Goal: Task Accomplishment & Management: Complete application form

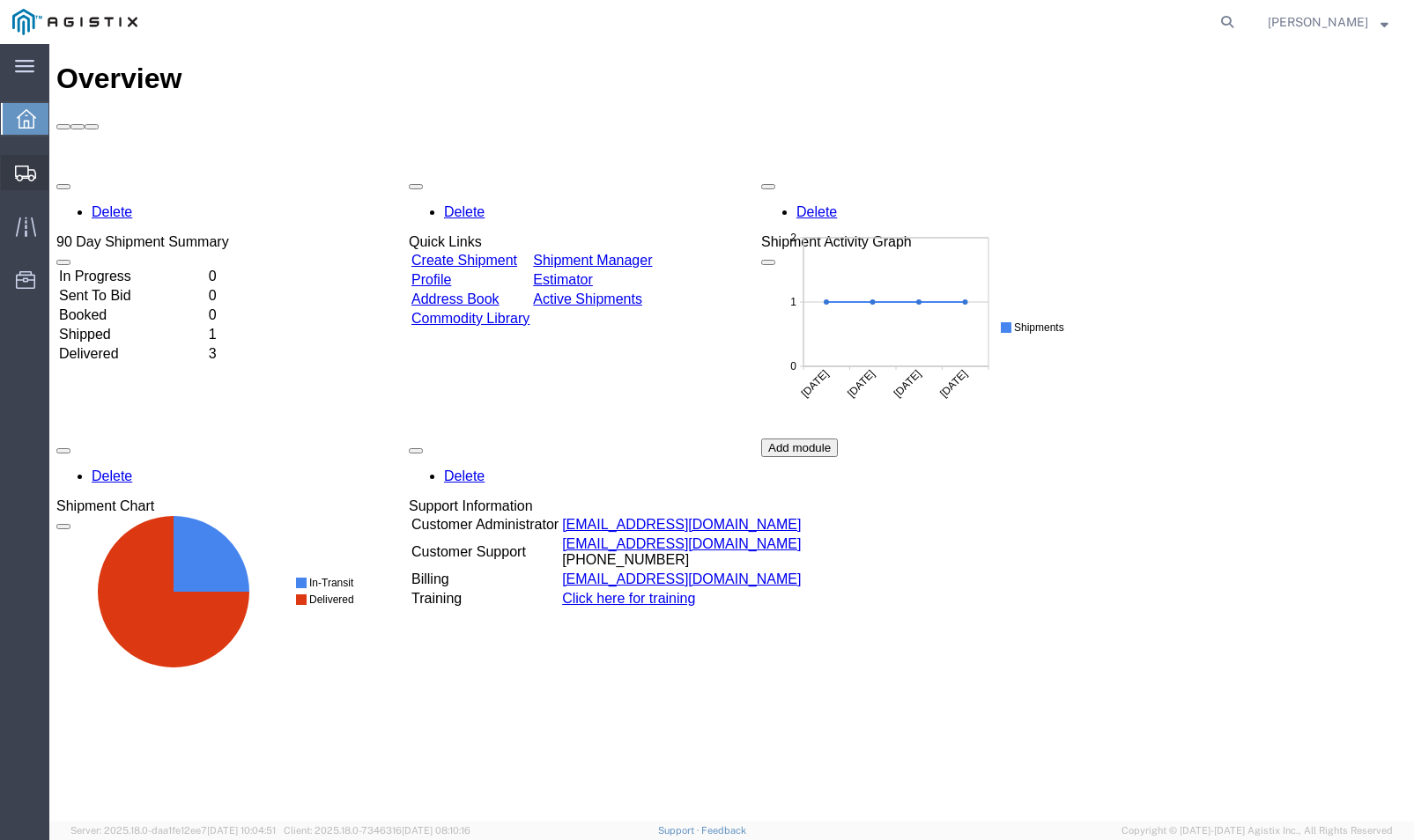
click at [0, 0] on span "Create Shipment" at bounding box center [0, 0] width 0 height 0
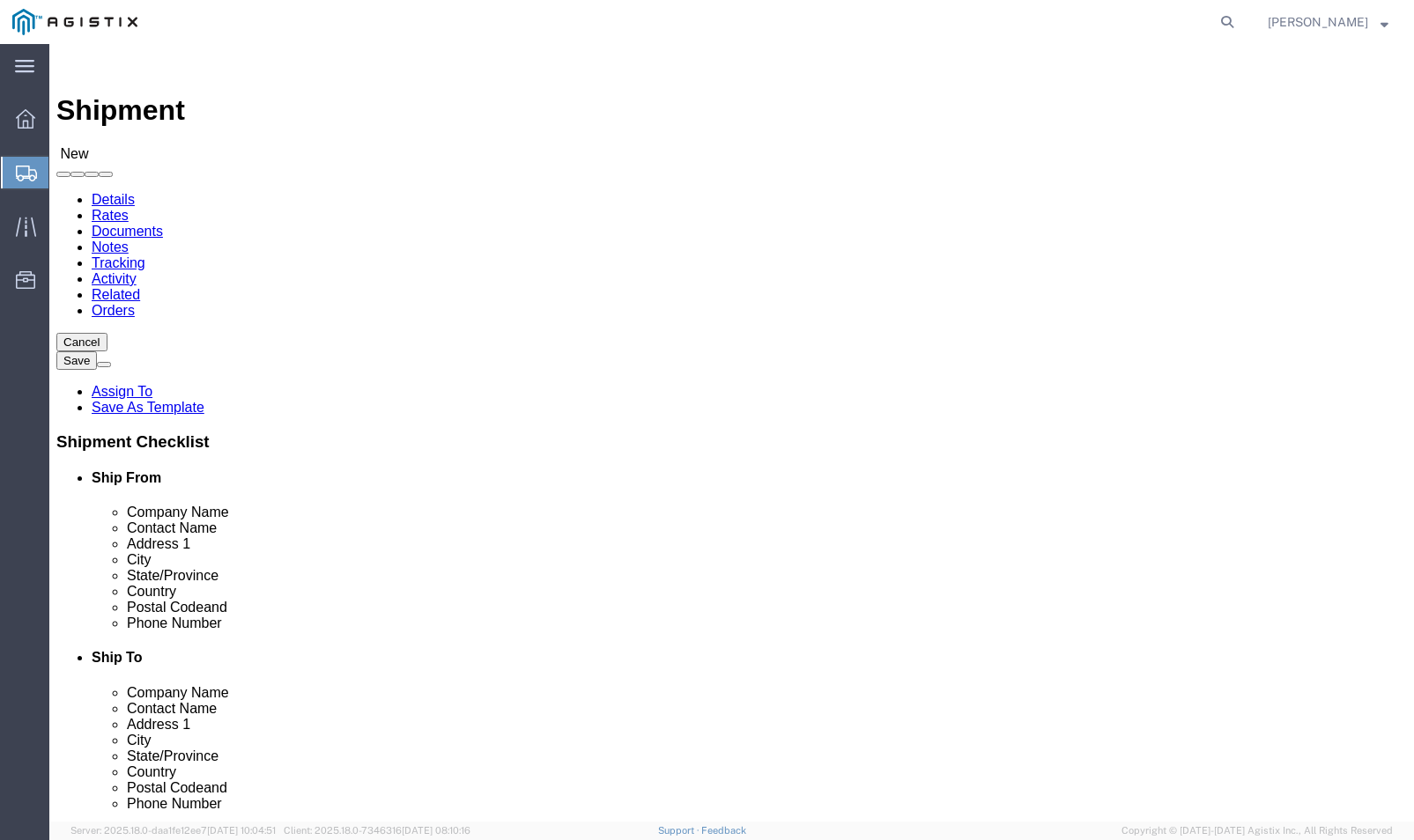
select select
click select "Select Enviroguard PG&E"
select select "9596"
click select "Select Enviroguard PG&E"
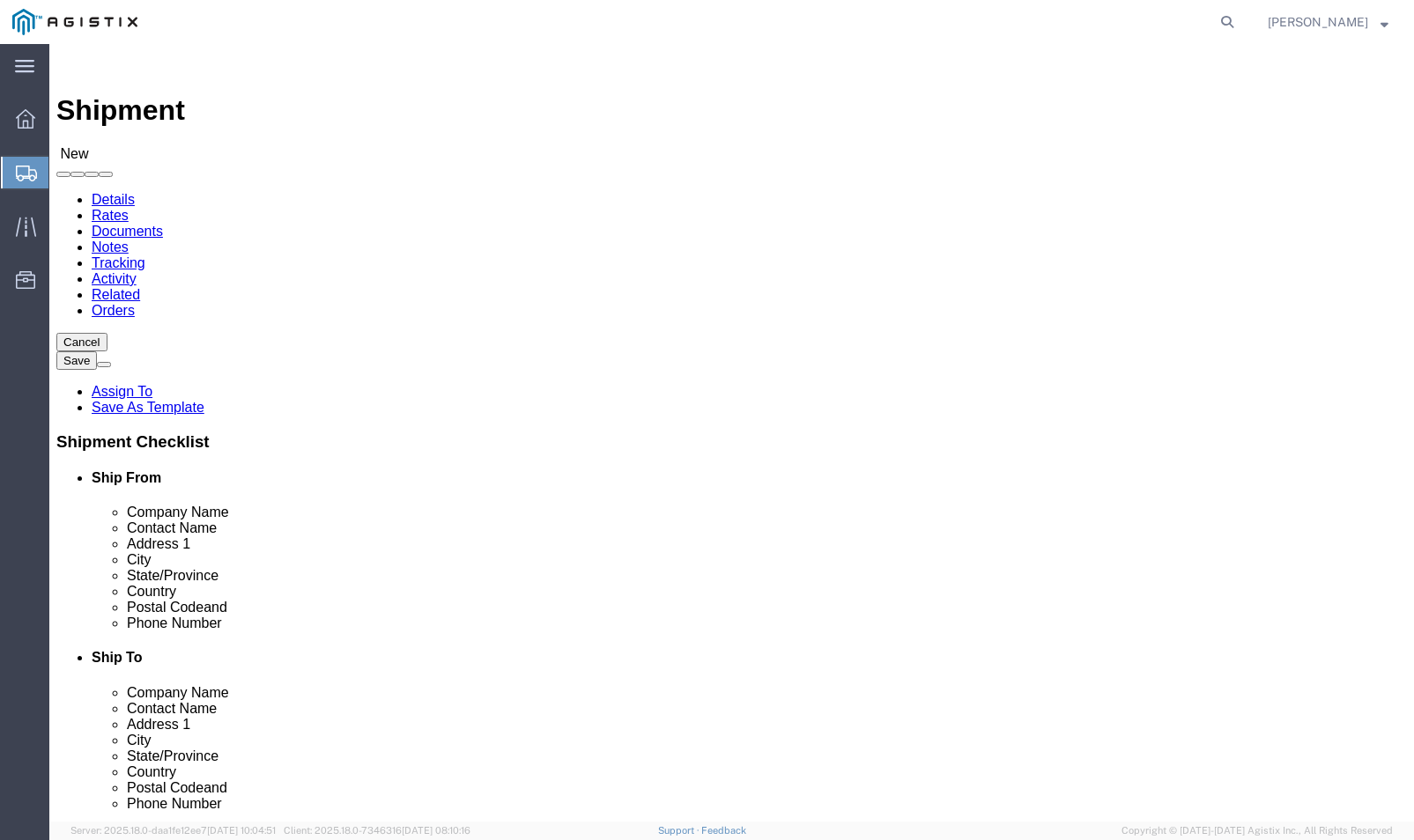
select select
select select "23082"
click select "Select All Others [GEOGRAPHIC_DATA] [GEOGRAPHIC_DATA] [GEOGRAPHIC_DATA] [GEOGRA…"
click input "text"
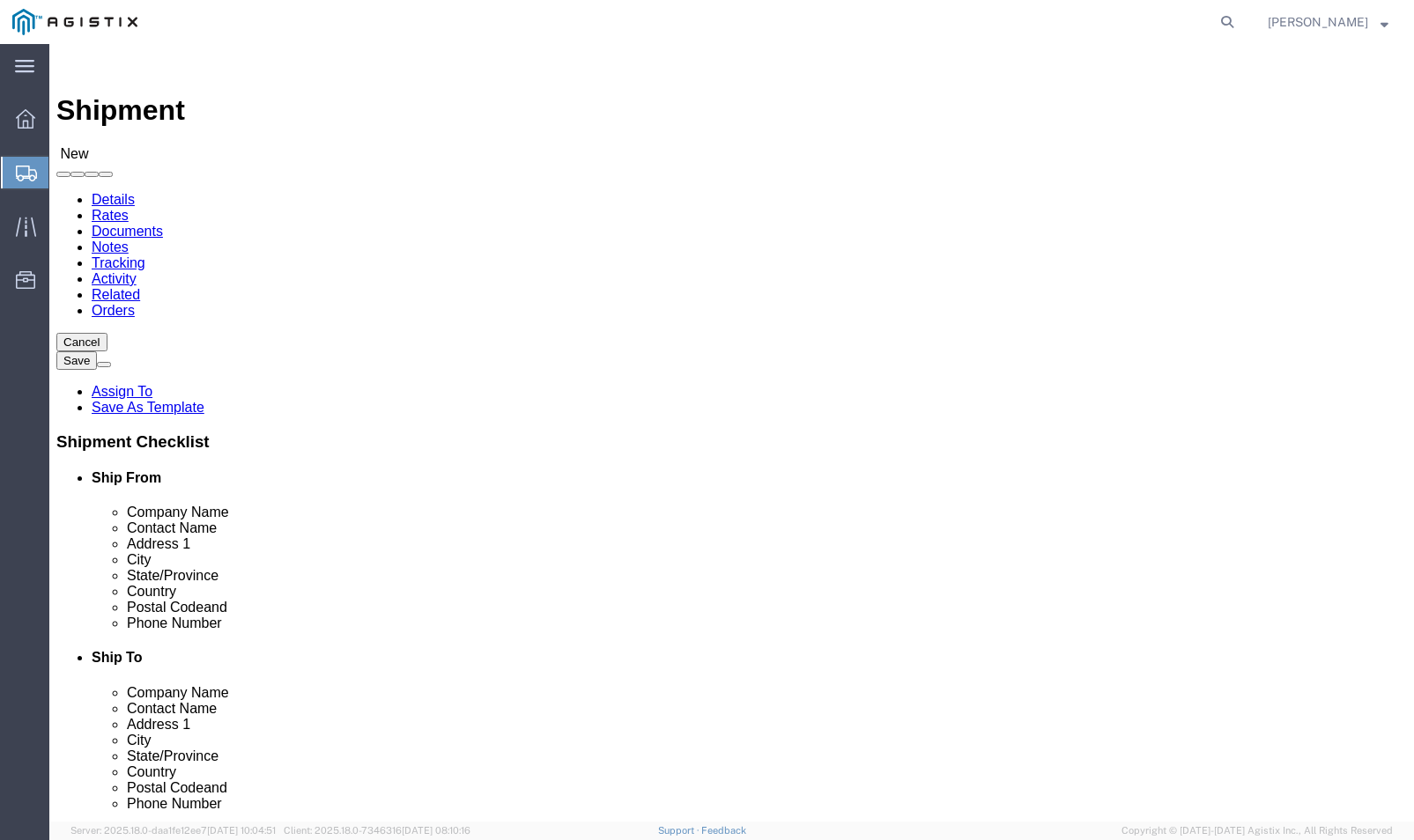
type input "[PERSON_NAME]"
drag, startPoint x: 282, startPoint y: 473, endPoint x: 76, endPoint y: 474, distance: 206.0
click div "Company Name [PERSON_NAME]"
type input "PG&E"
type input "[PERSON_NAME]"
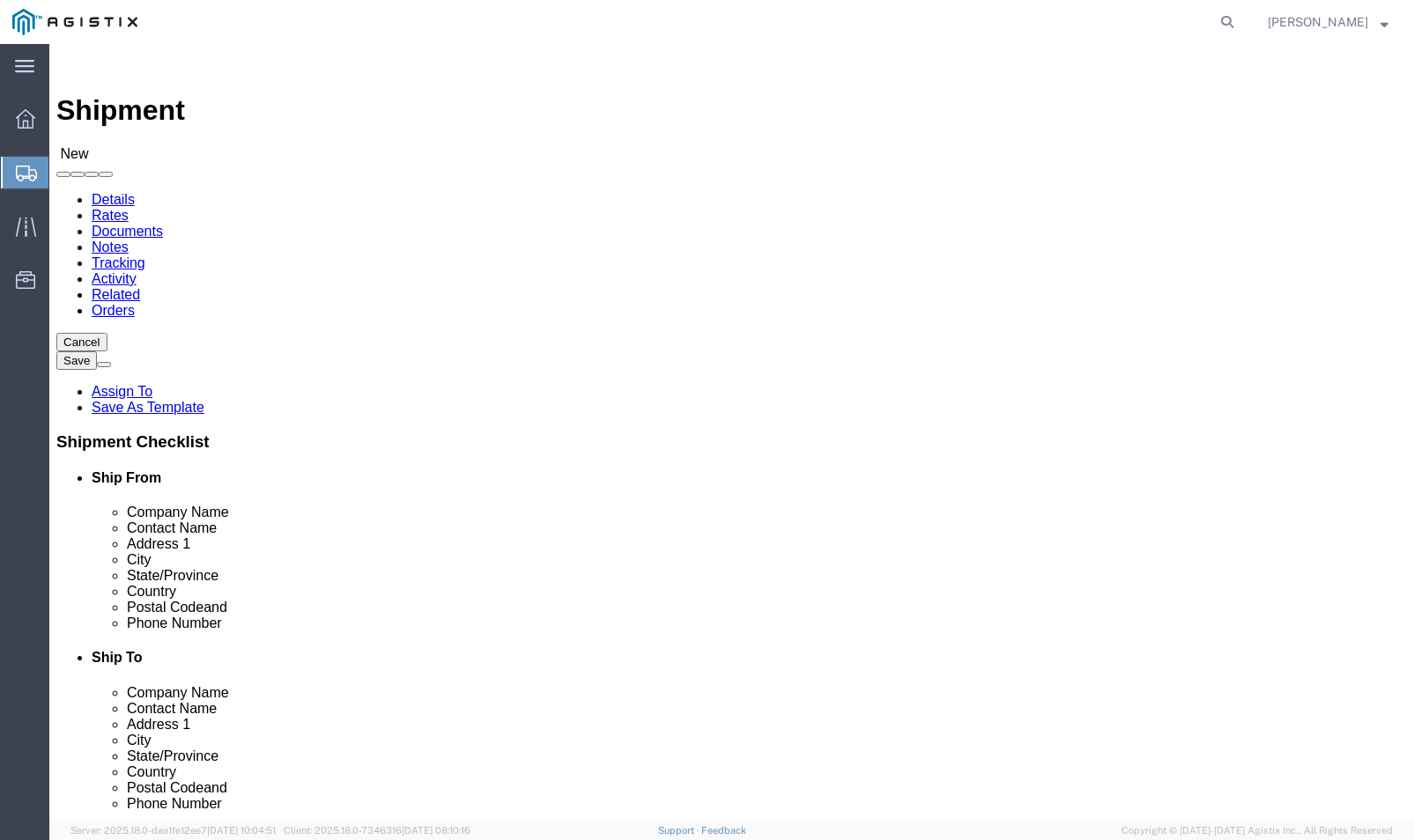
type input "357 [PERSON_NAME]"
type input "Gabilan Substation"
type input "[PERSON_NAME]"
type input "C"
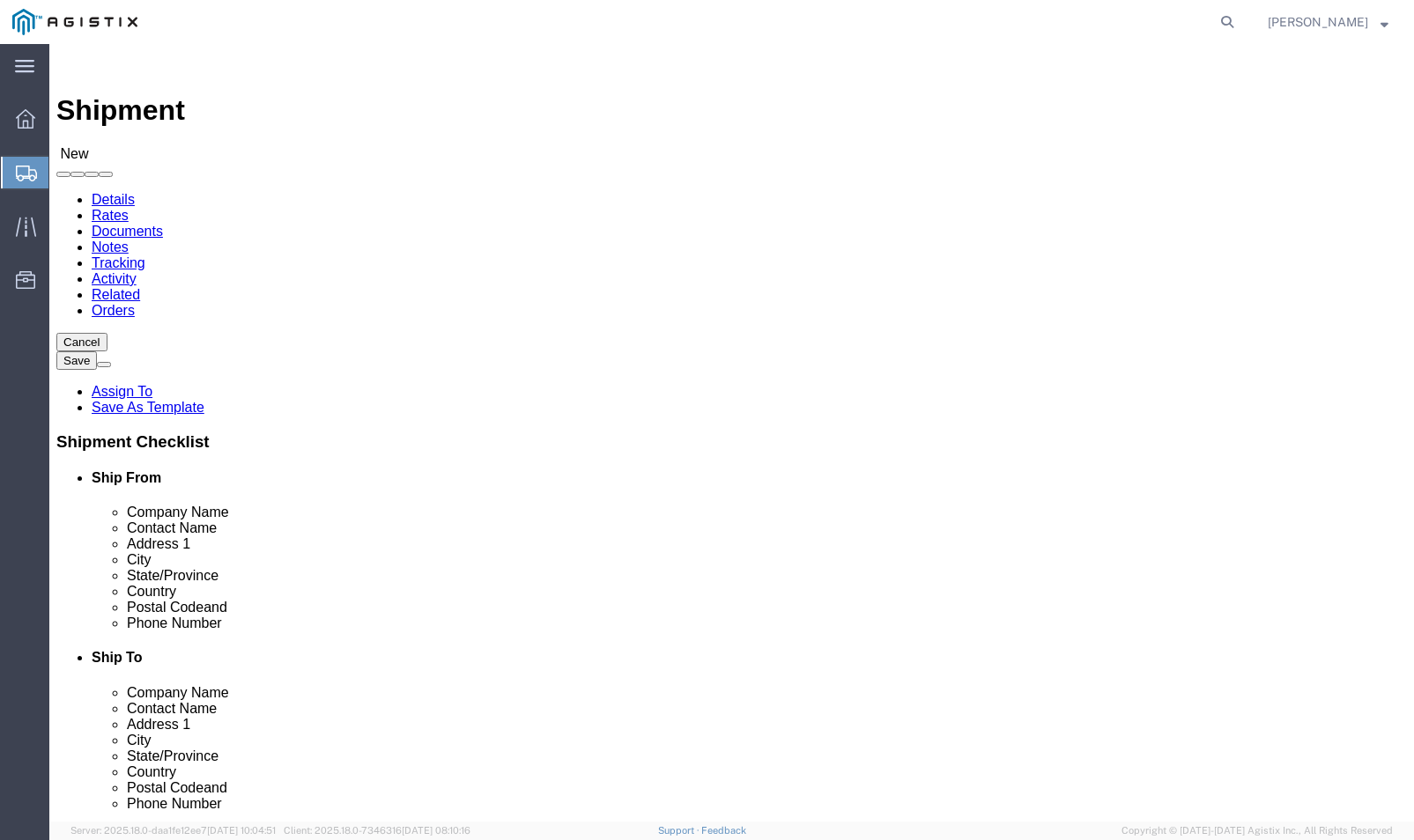
type input "CA"
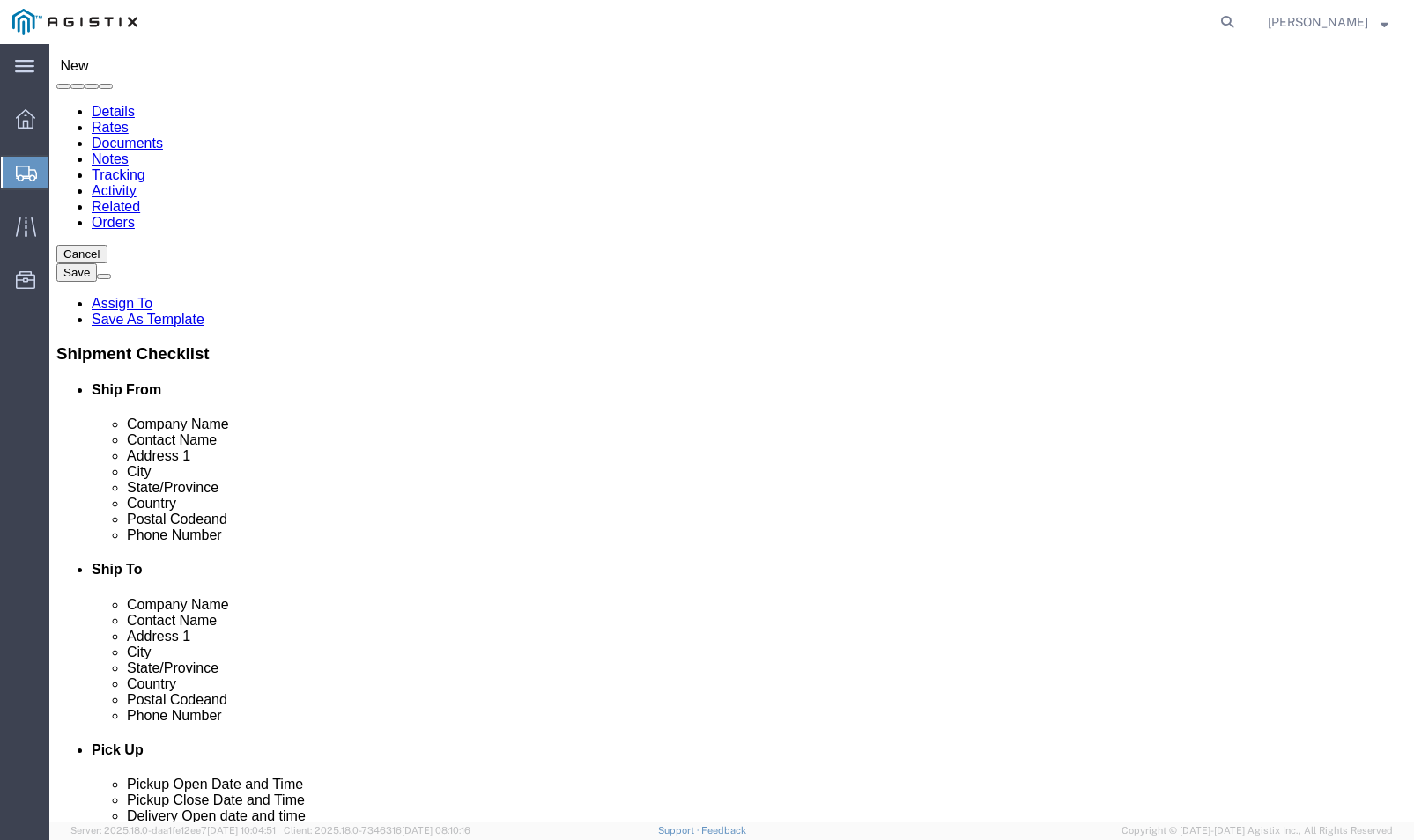
click input "text"
type input "93906"
type input "5"
drag, startPoint x: 277, startPoint y: 420, endPoint x: 179, endPoint y: 409, distance: 98.6
click div "Contact Name [PERSON_NAME]"
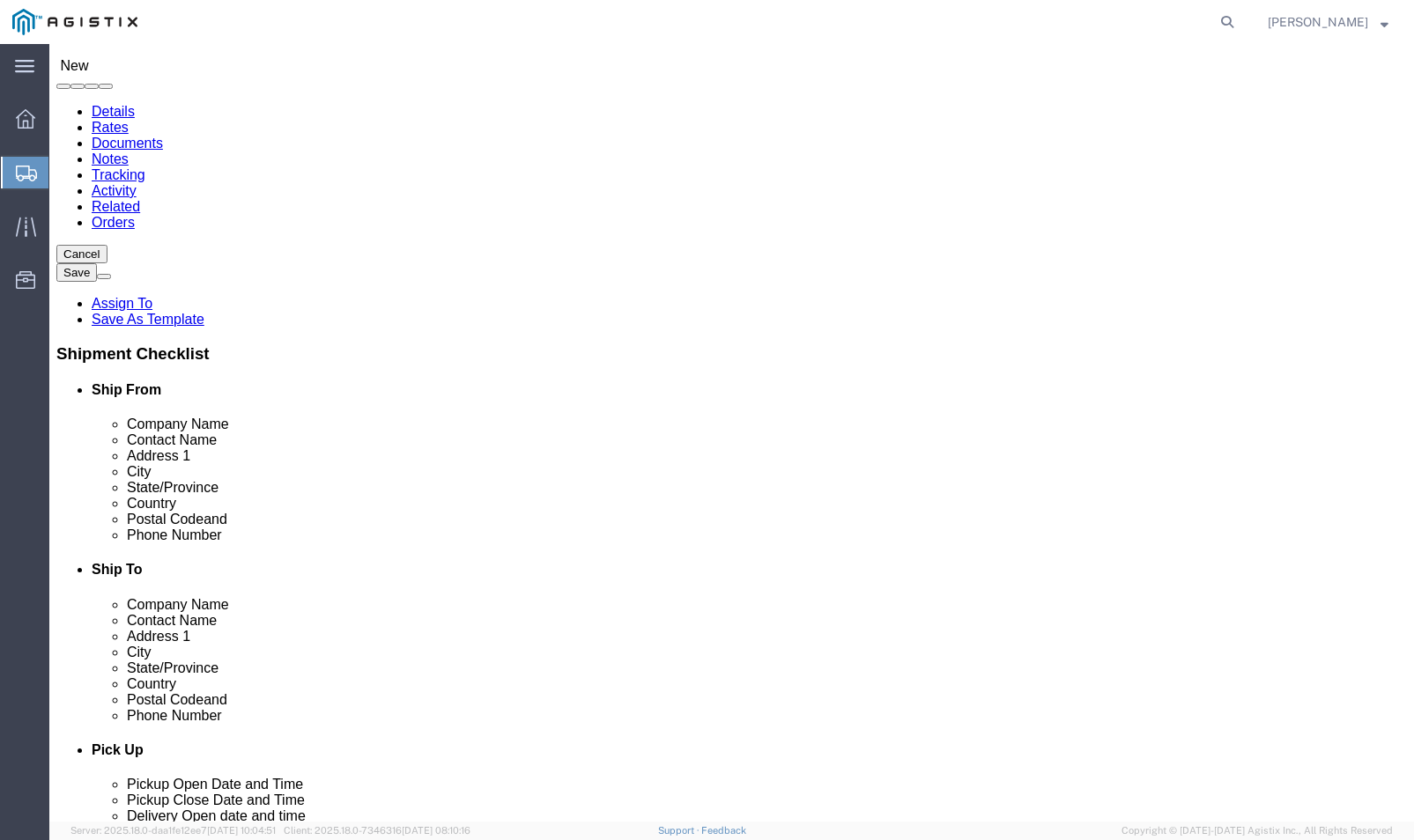
drag, startPoint x: 213, startPoint y: 385, endPoint x: 131, endPoint y: 384, distance: 82.0
click div "Company Name PG&E PG"
type input "Enviroguard"
type input "[PERSON_NAME]"
type input "[STREET_ADDRESS]"
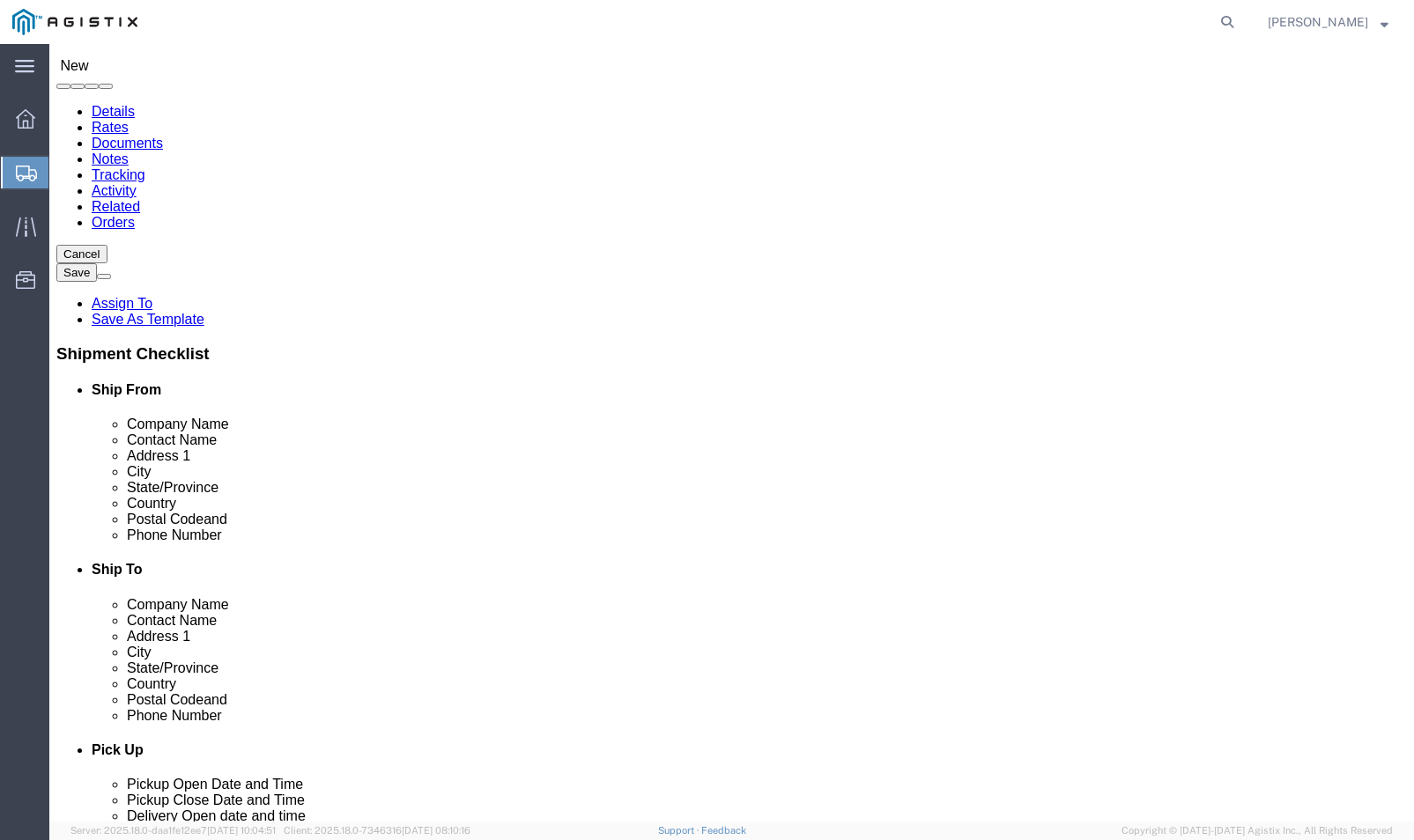
type input "Montclair"
type input "91763"
type input "[PHONE_NUMBER]"
click input "text"
type input "PG&E"
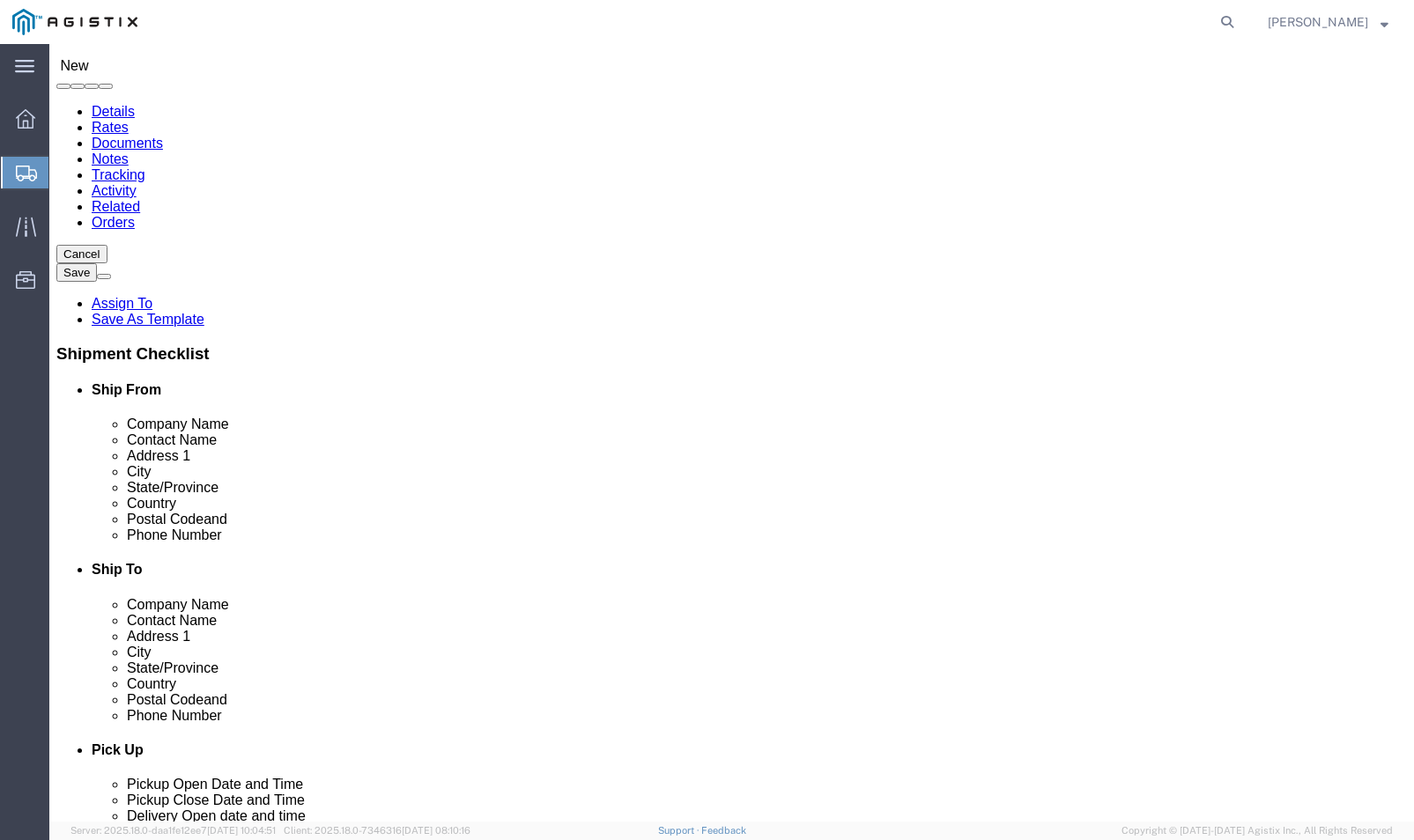
type input "[PERSON_NAME]"
type input "357 [PERSON_NAME][GEOGRAPHIC_DATA]"
type input "[PERSON_NAME]"
type input "C"
type input "CA"
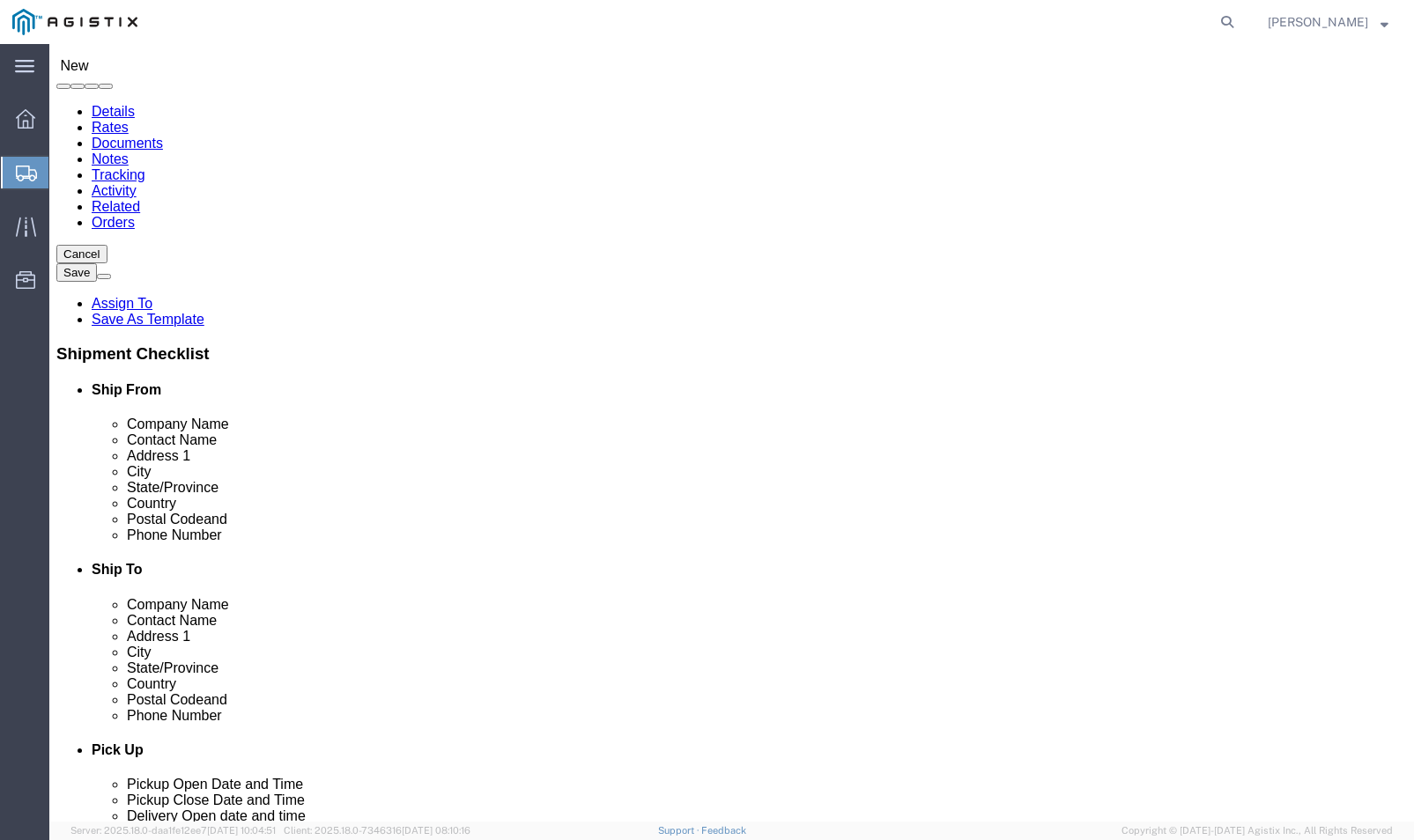
type input "CA"
click input "Postal Code"
type input "93906"
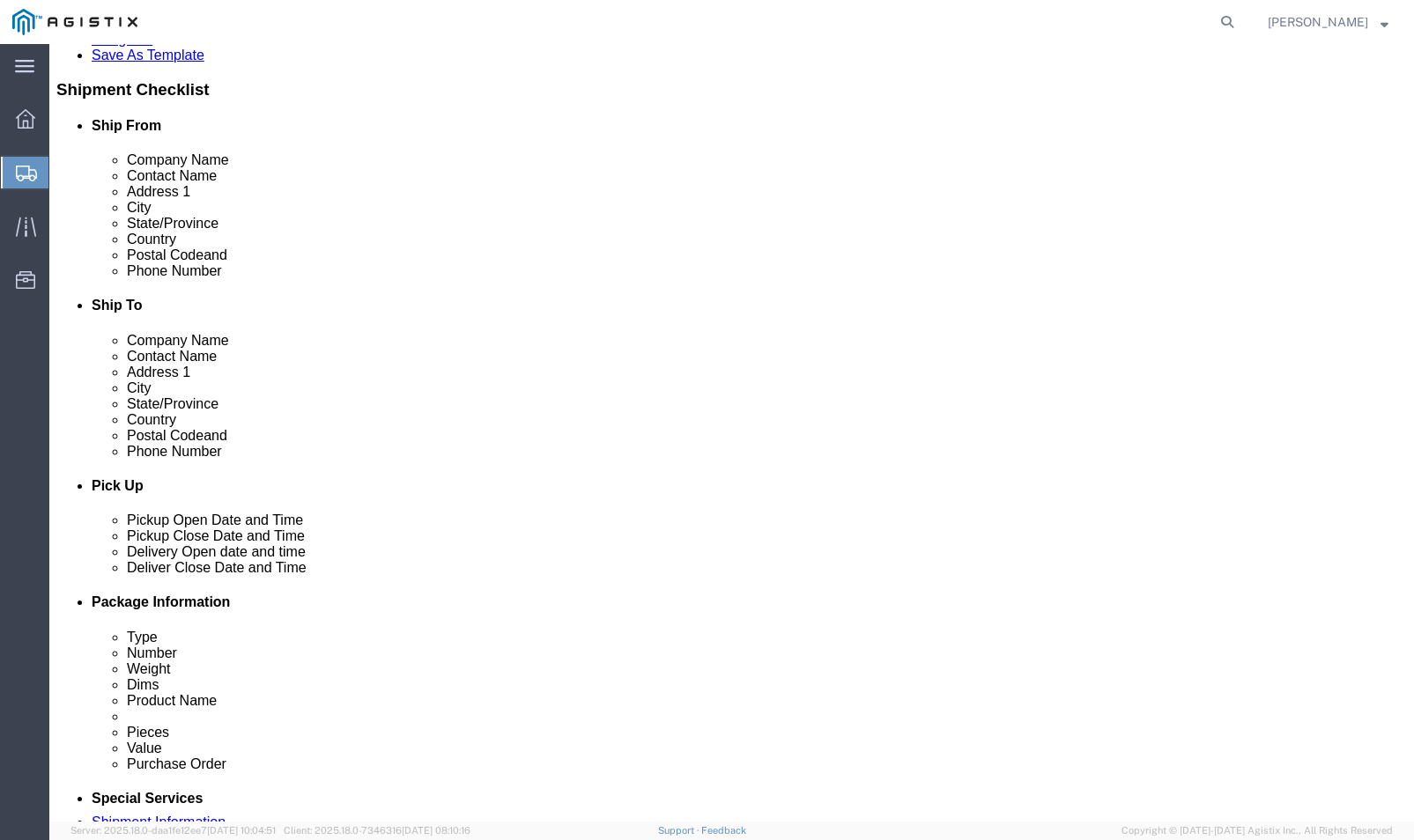
scroll to position [529, 0]
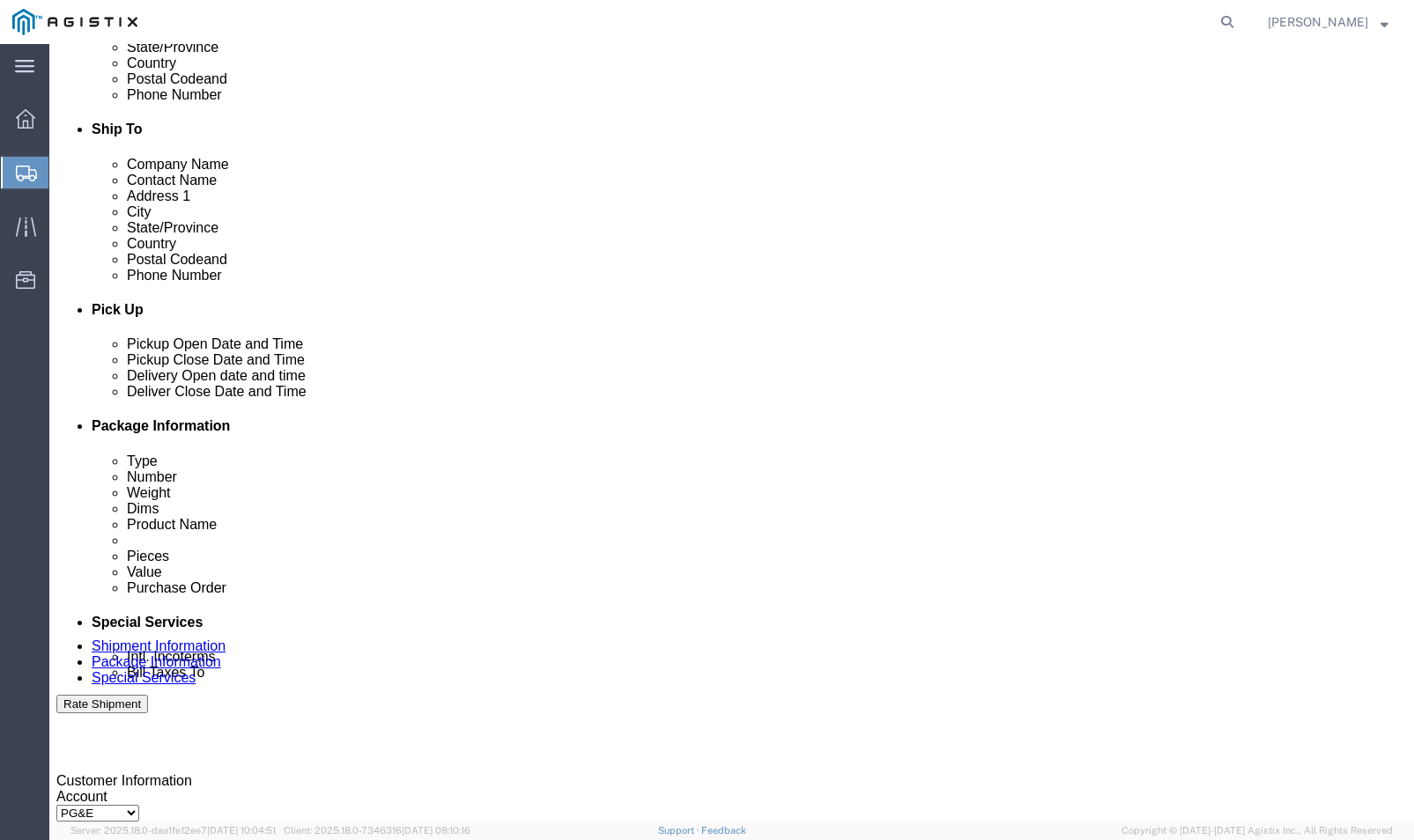
type input "[PHONE_NUMBER]"
click div "[DATE] 1:00 PM"
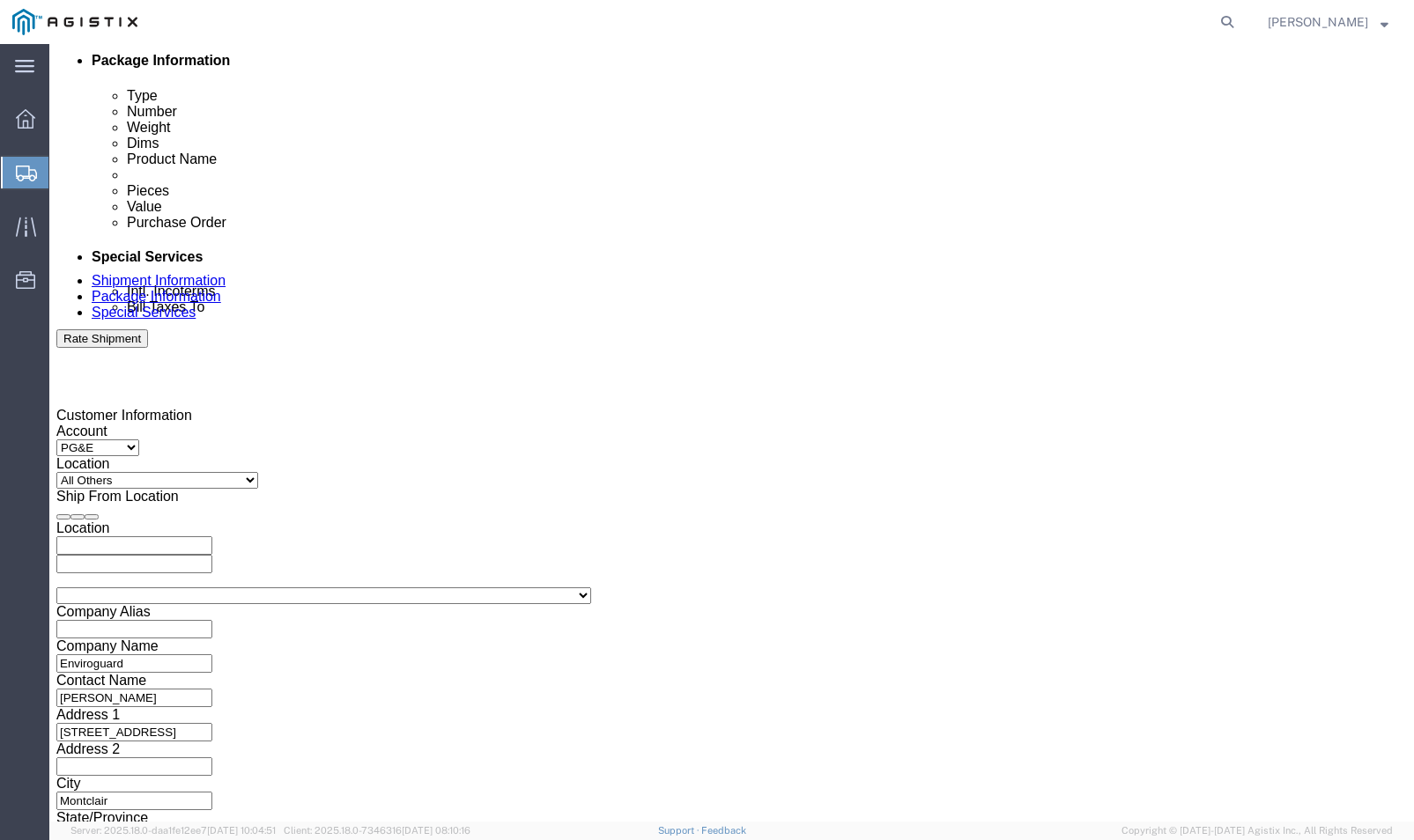
type input "3:00 PM"
click button "Apply"
click input "text"
type input "2701223020"
click button "Continue"
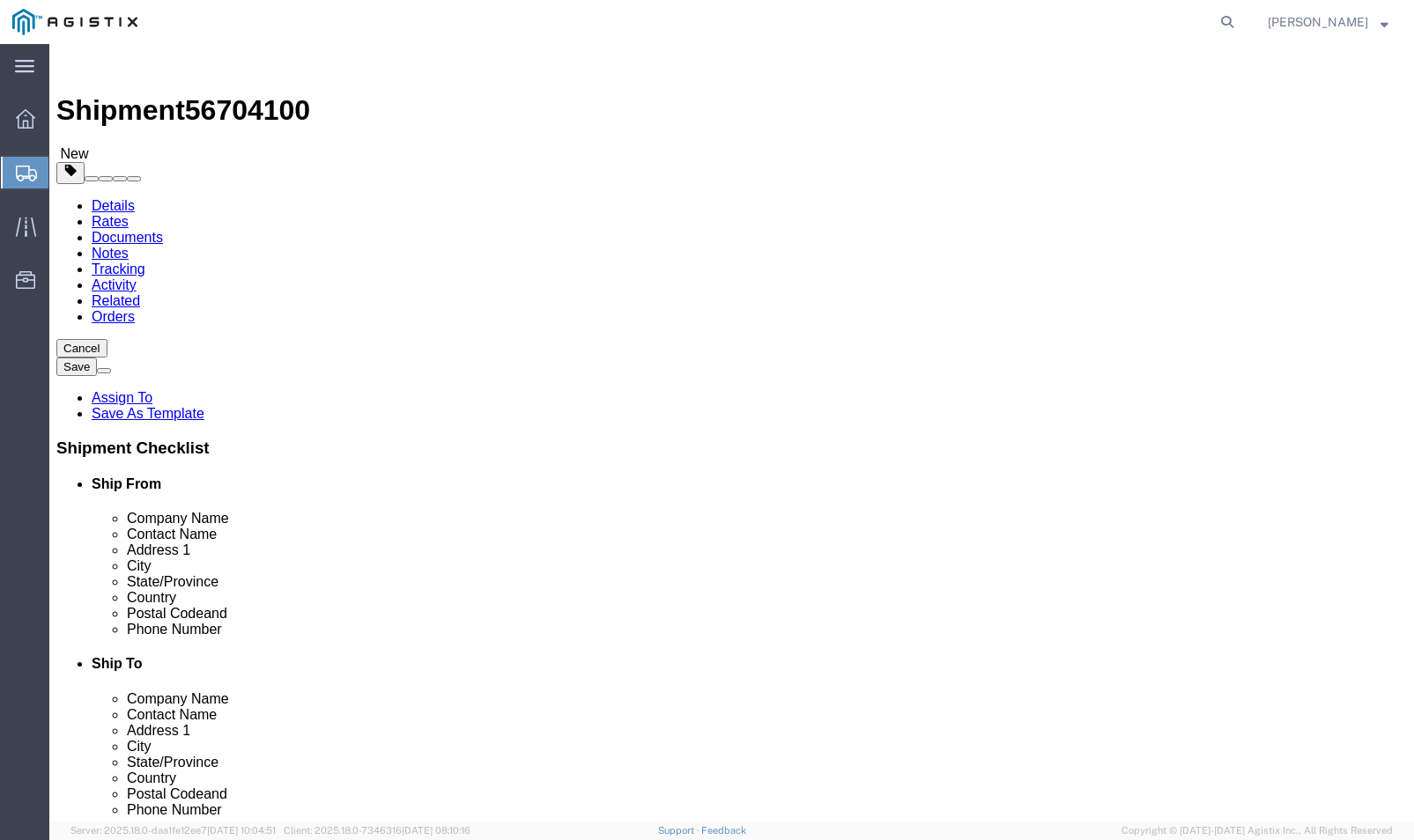
click select "Select Bulk Bundle(s) Cardboard Box(es) Carton(s) Crate(s) Drum(s) (Fiberboard)…"
select select "PONS"
click select "Select Bulk Bundle(s) Cardboard Box(es) Carton(s) Crate(s) Drum(s) (Fiberboard)…"
click input "text"
type input "1"
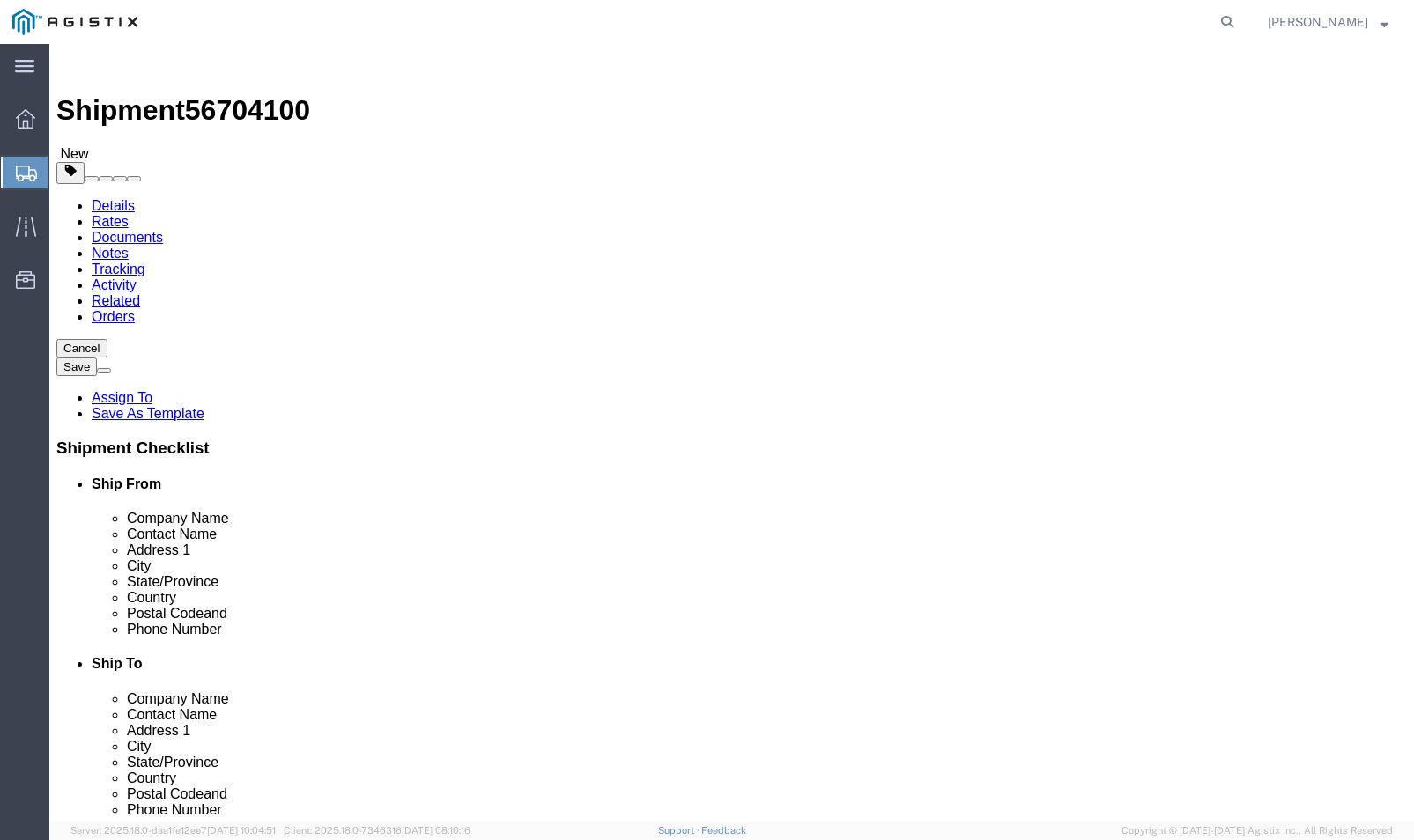
type input "72"
type input "42"
type input "24"
type input "342"
click link "Add Content"
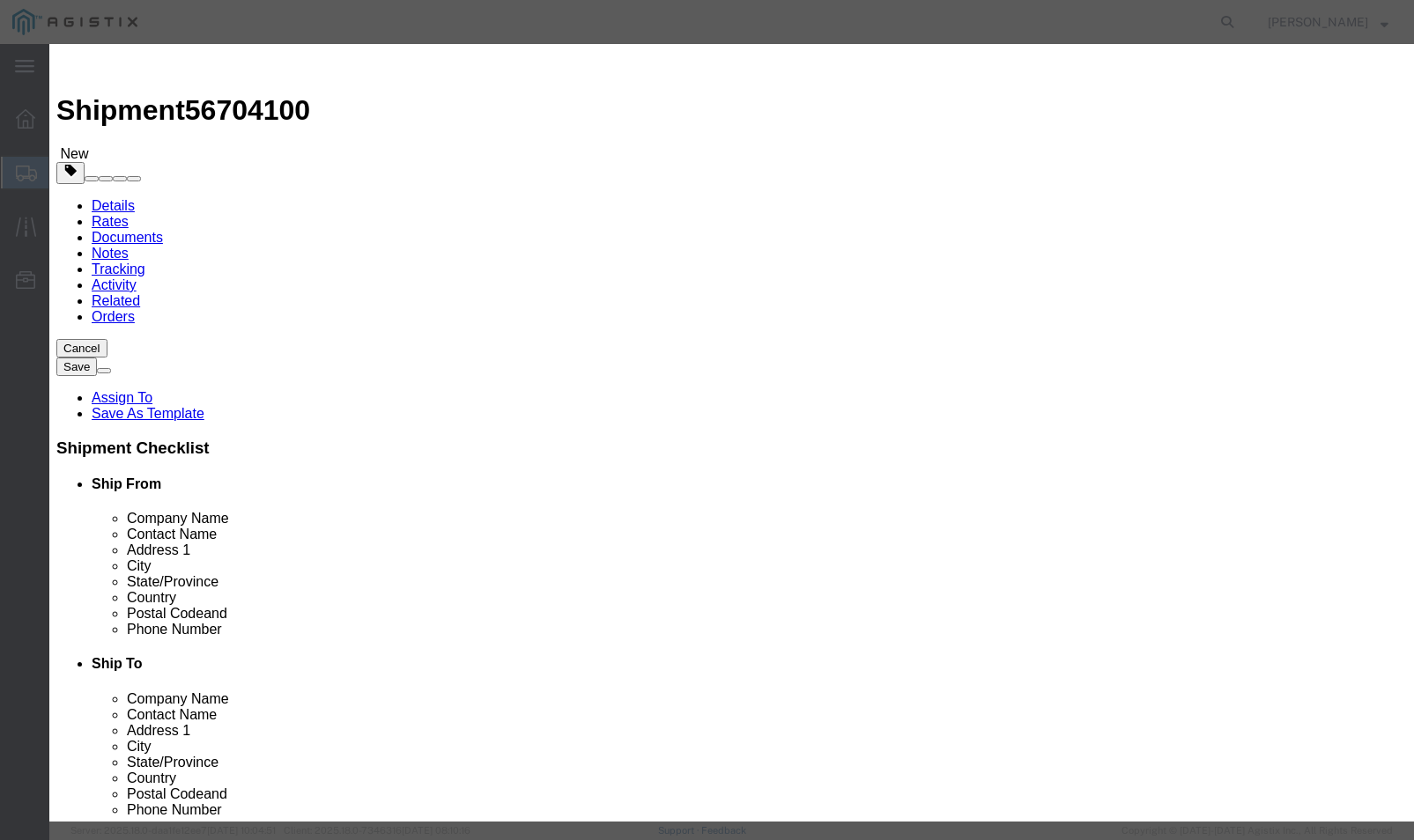
click input "text"
type input "Battery Rack - 1 ppan / 2 frames / 5 boxes"
type input "1"
type input "1733"
click select "Select 50 55 60 65 70 85 92.5 100 125 175 250 300 400"
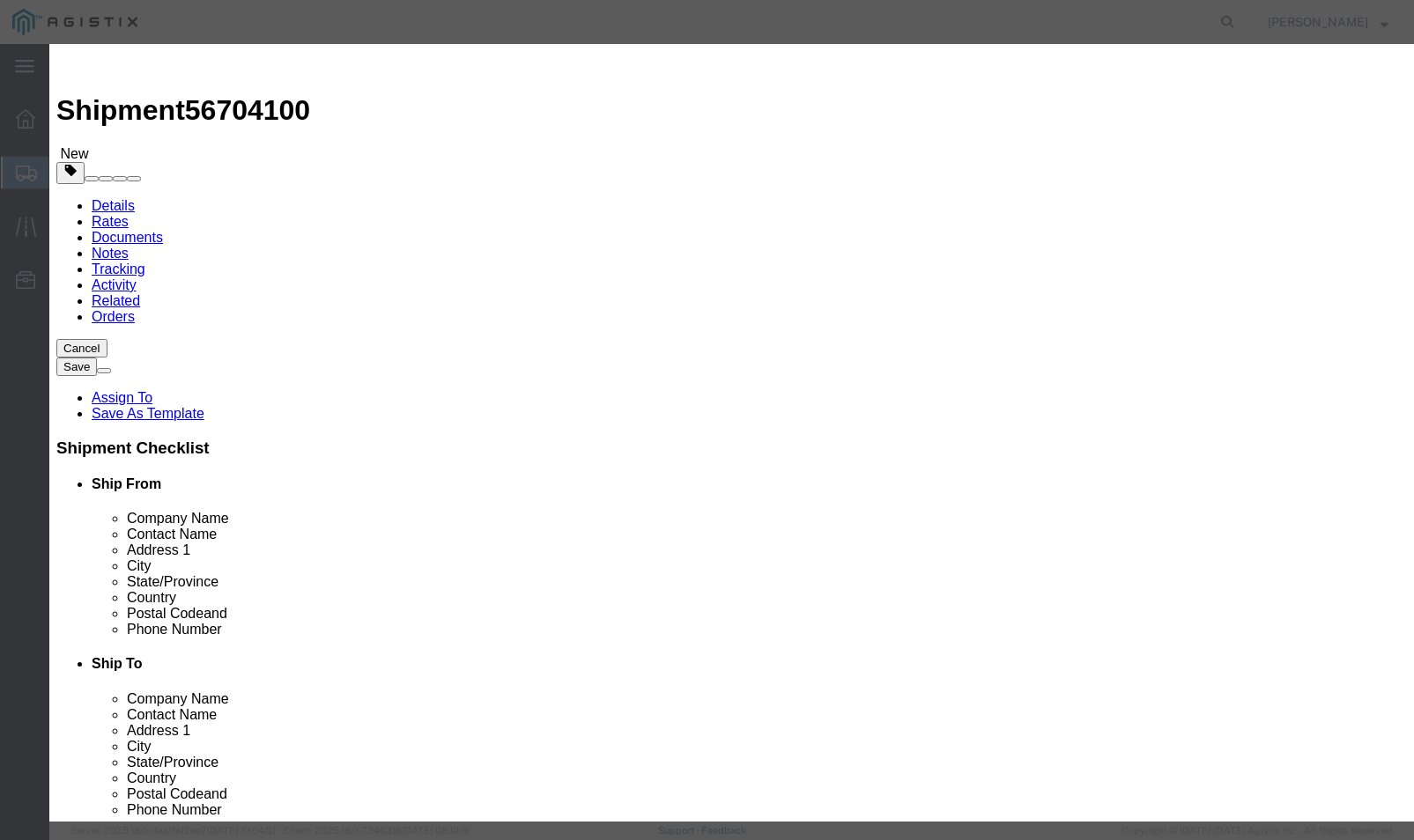
select select "100"
click select "Select 50 55 60 65 70 85 92.5 100 125 175 250 300 400"
click button "Save & Close"
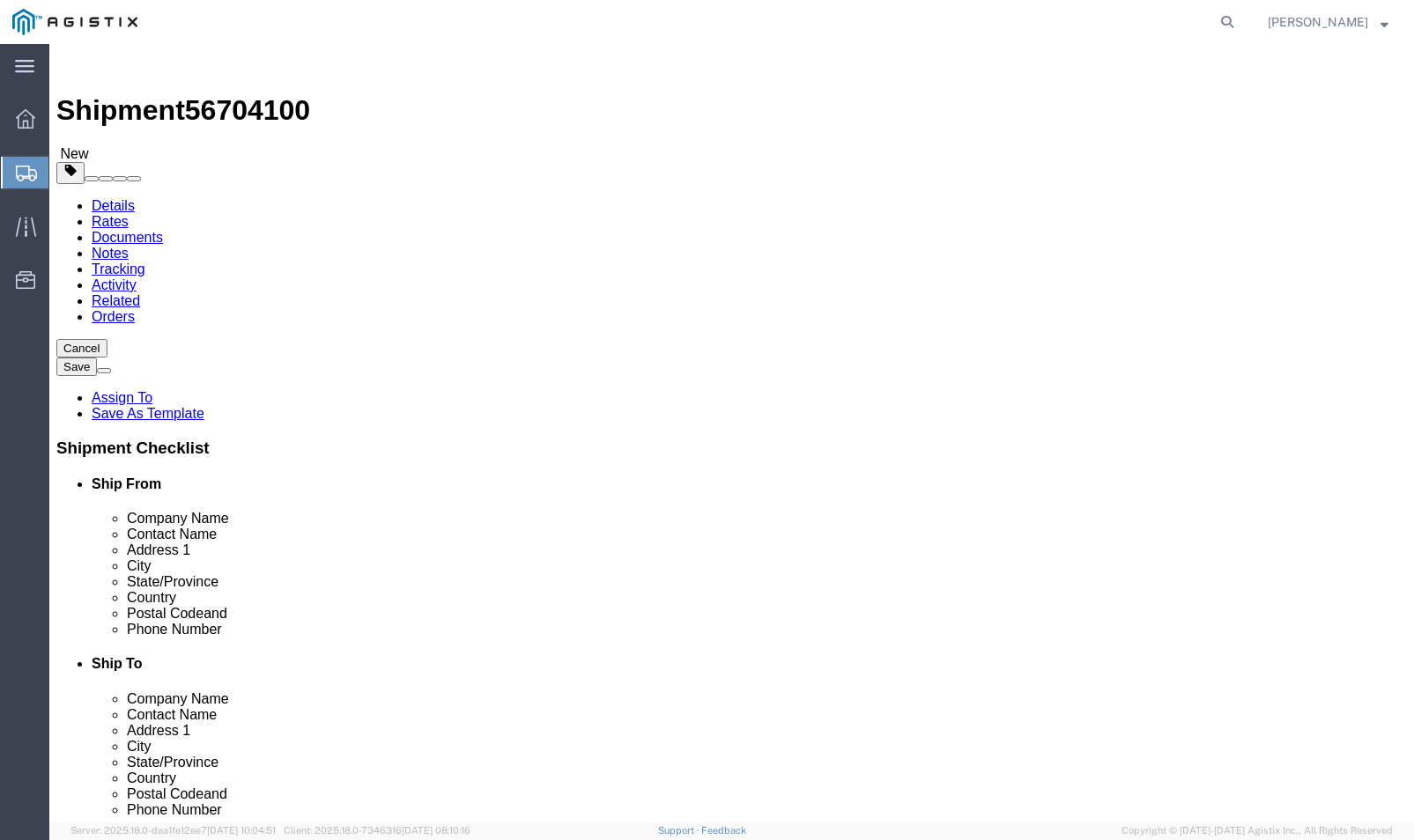
click button "Continue"
click span "Delivery Open date and time"
click link "Package Information"
click li "Pickup Close Date and Time"
click span "Pickup Close Date and Time"
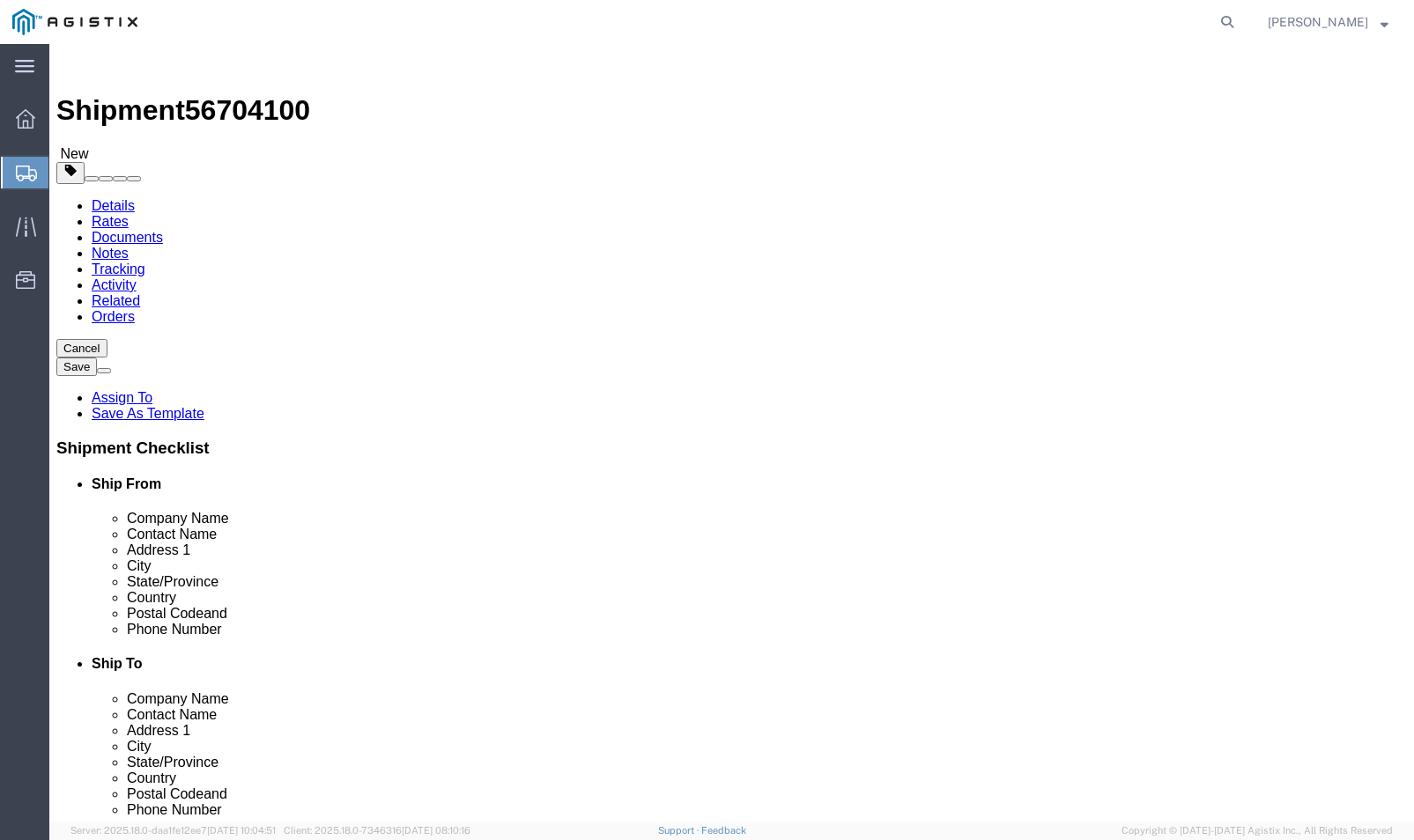
click link "Shipment Information"
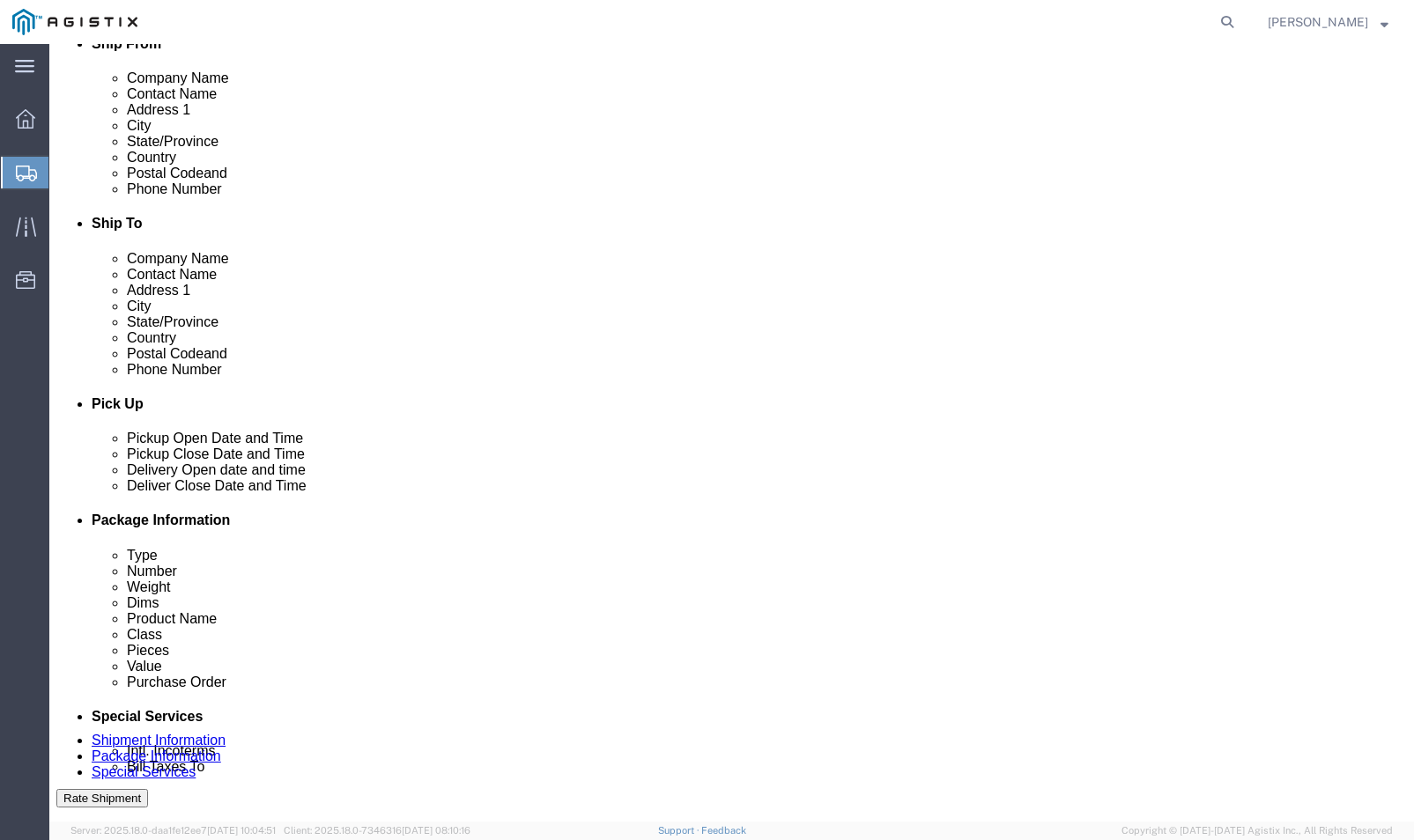
scroll to position [616, 0]
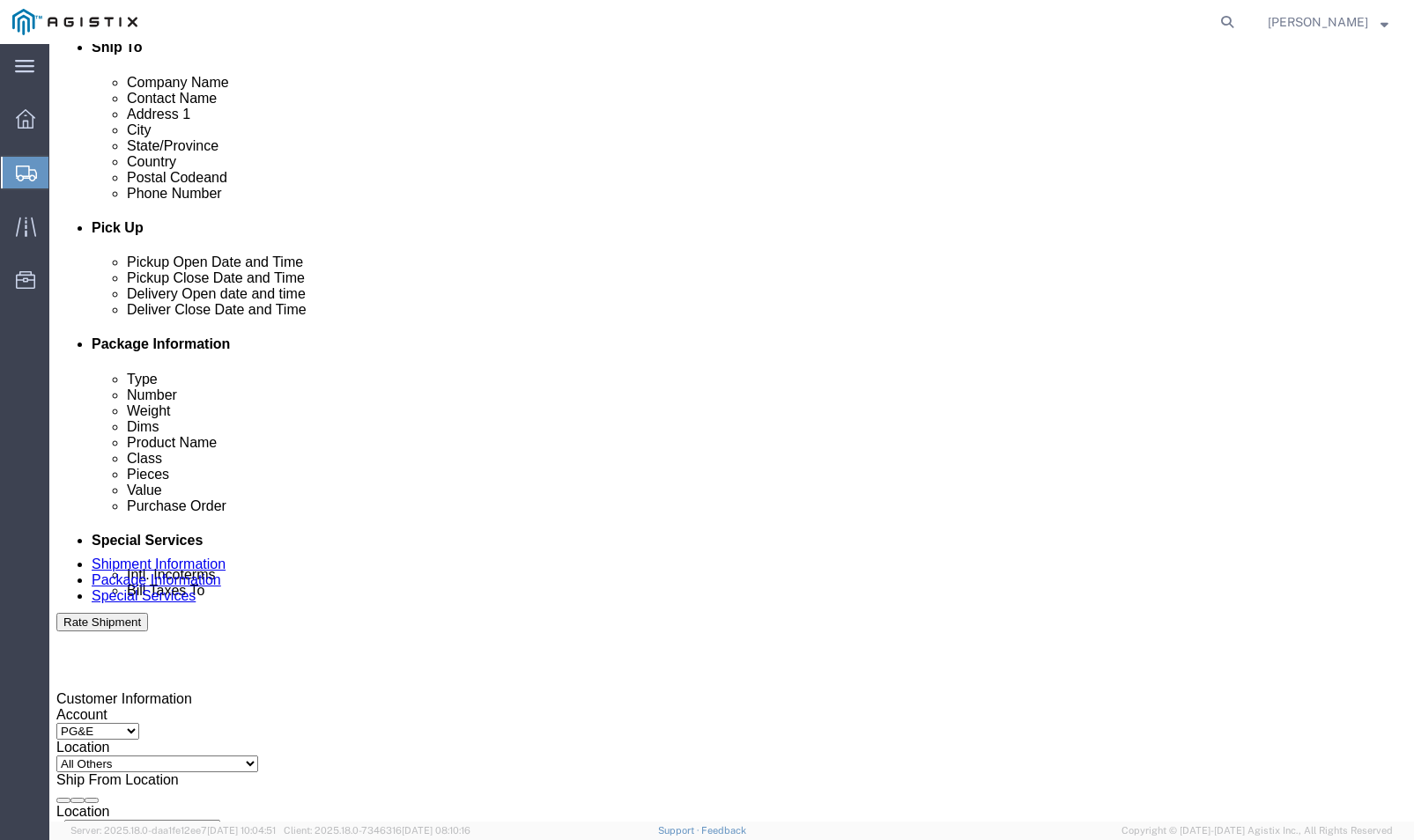
click div "Delivery Start Date Delivery Start Time Deliver Open Date and Time Deliver Clos…"
click button
click div
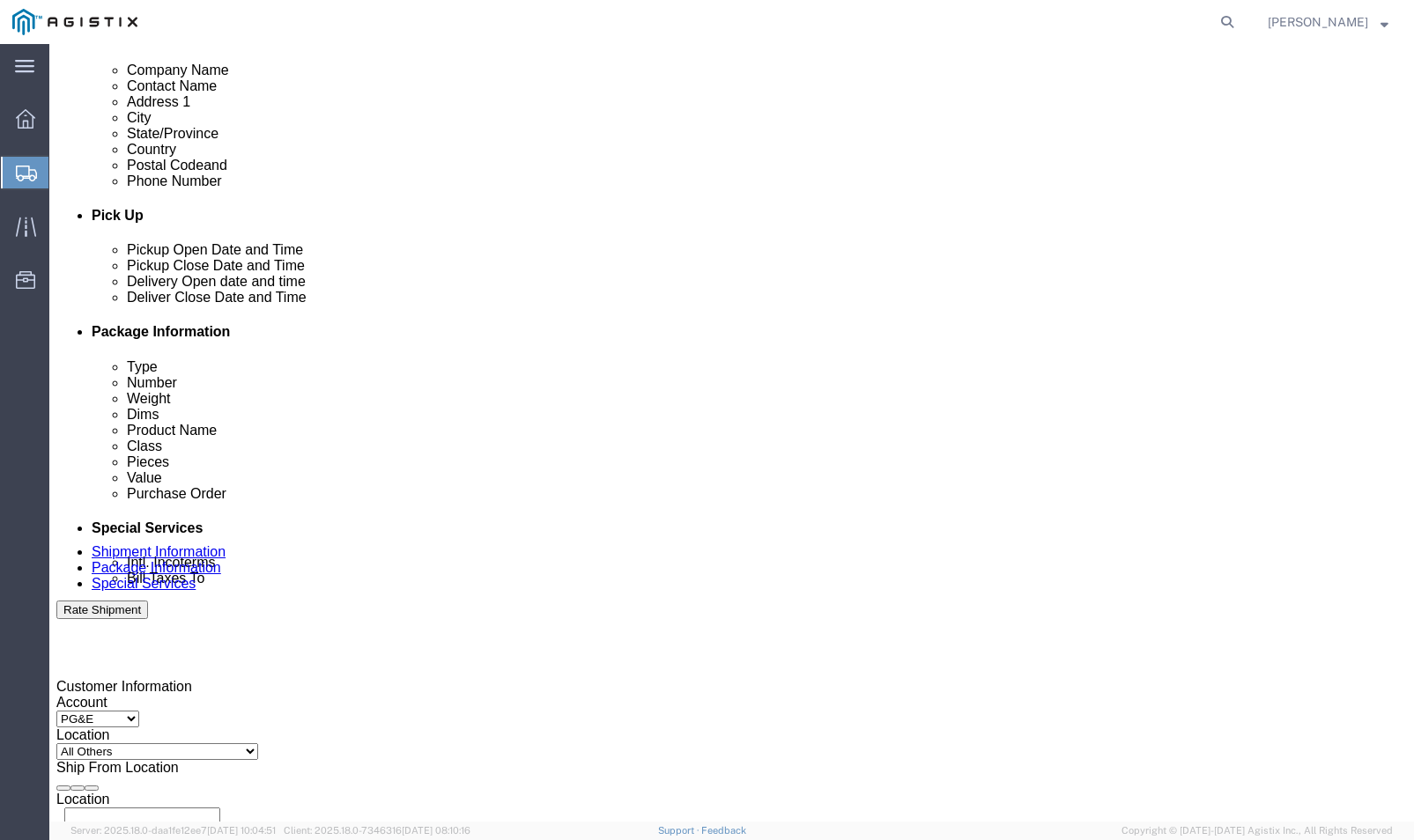
click input "4:00 PM"
type input "8:00 AM"
click button "Apply"
click div
type input "3:00 PM"
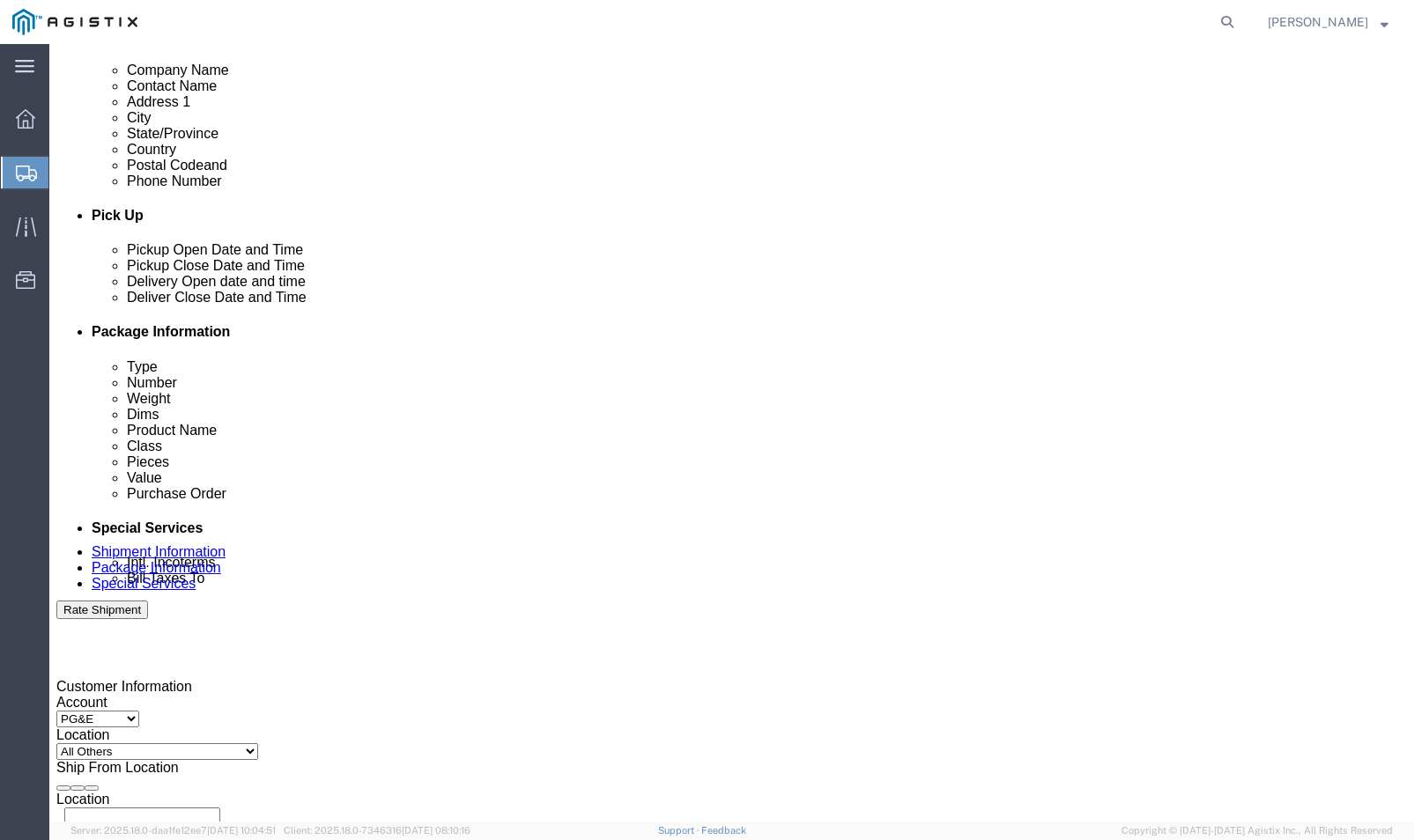
click button "Apply"
click button "Rate Shipment"
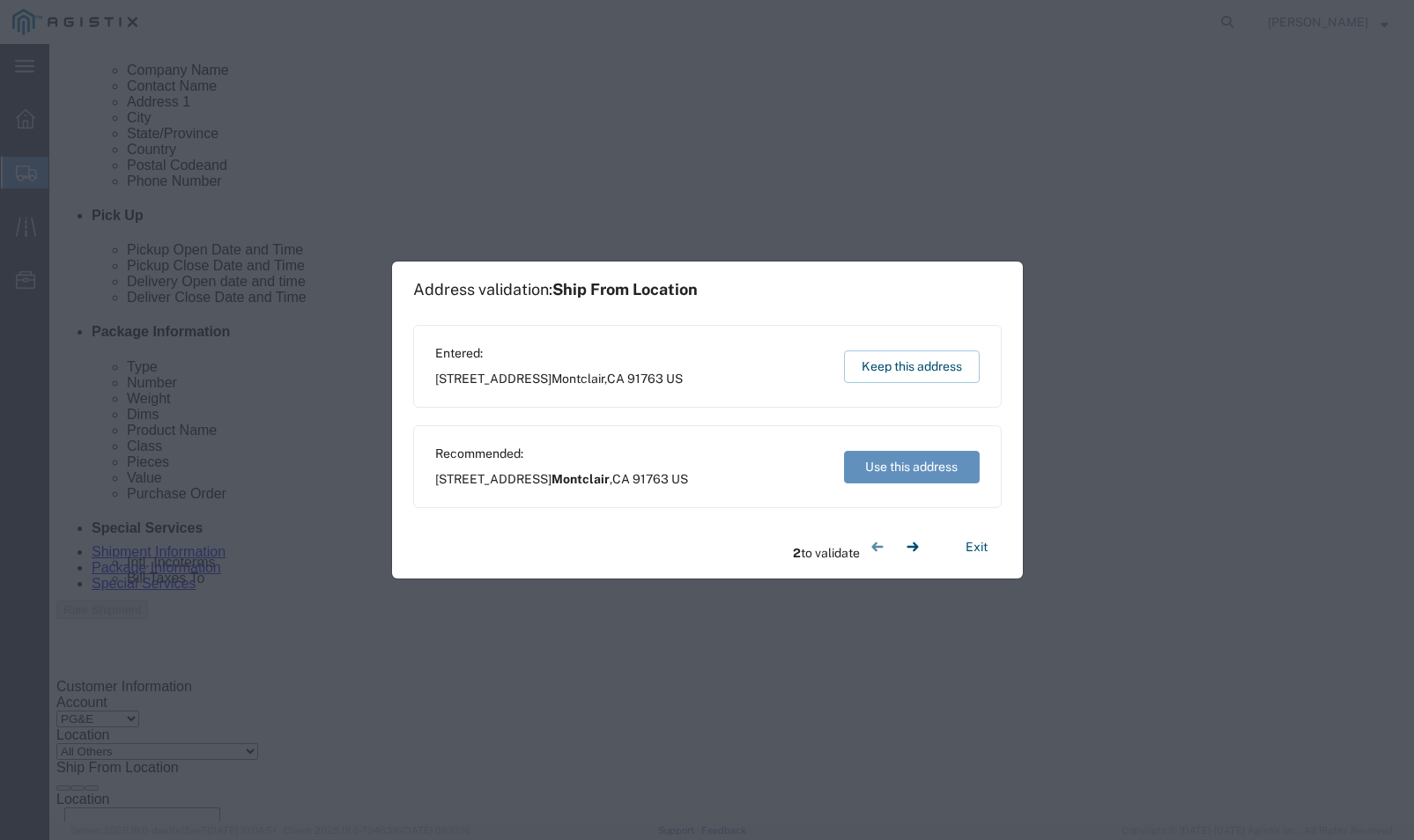
click at [917, 459] on button "Use this address" at bounding box center [912, 468] width 136 height 33
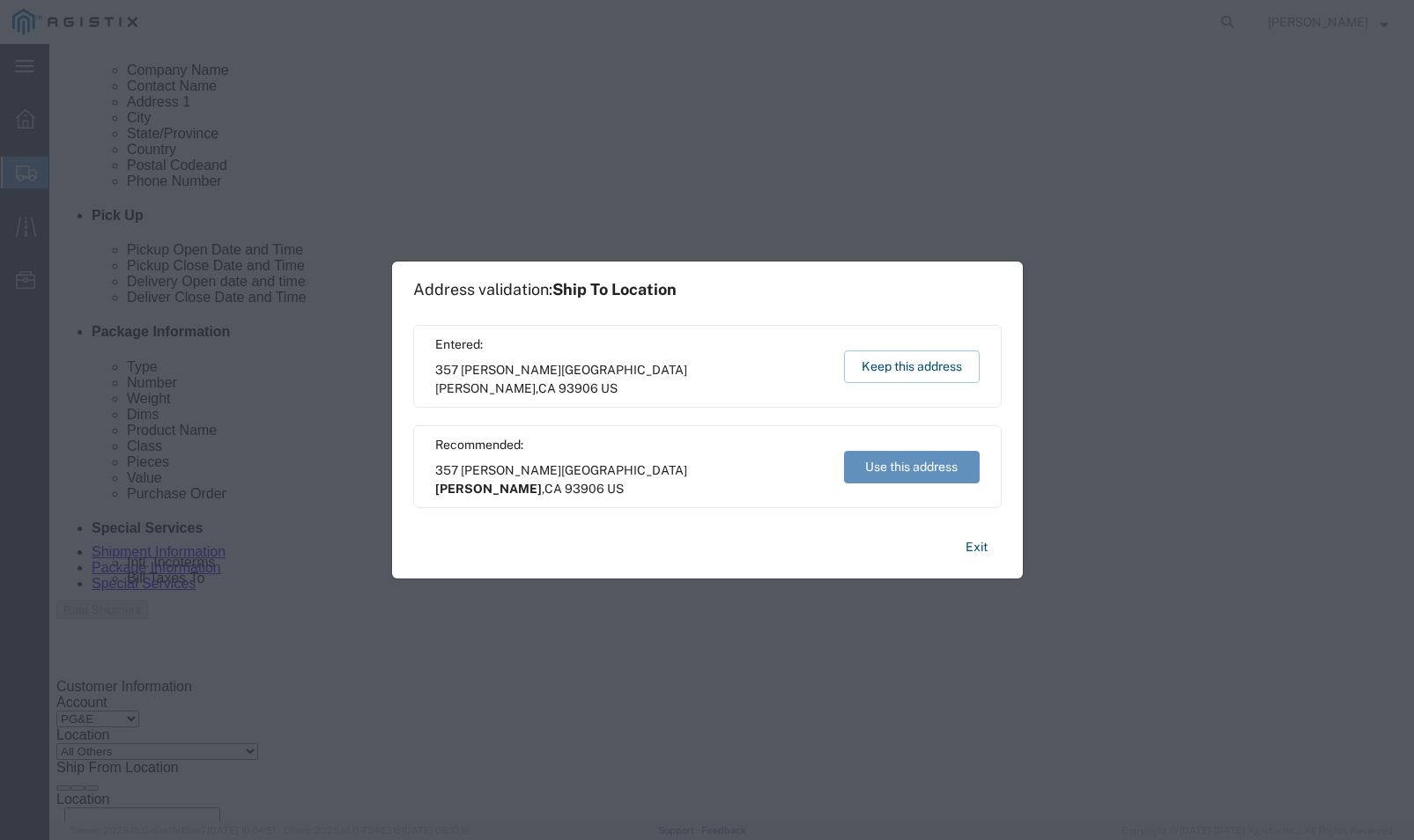
click at [897, 458] on button "Use this address" at bounding box center [912, 468] width 136 height 33
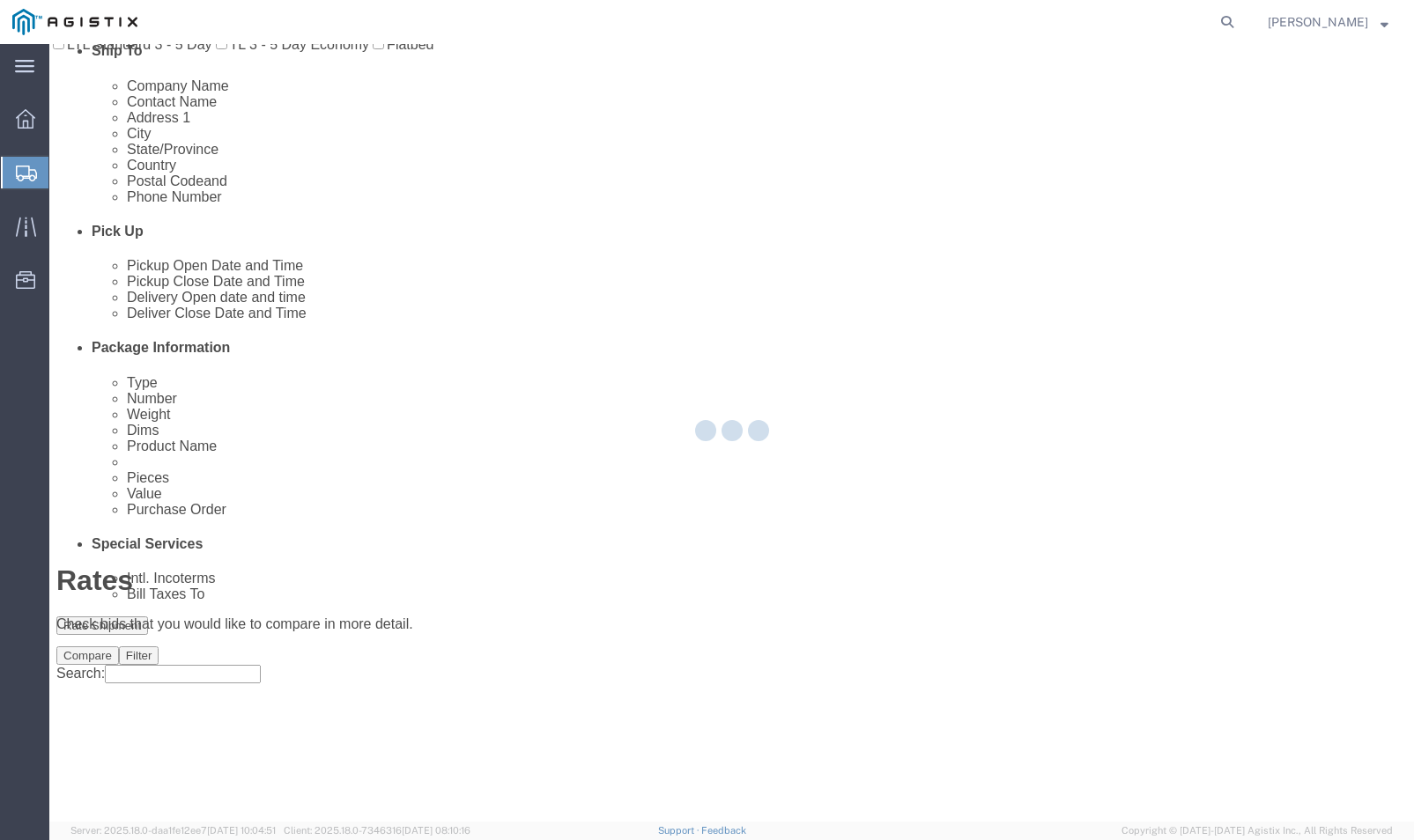
scroll to position [0, 0]
